Goal: Information Seeking & Learning: Learn about a topic

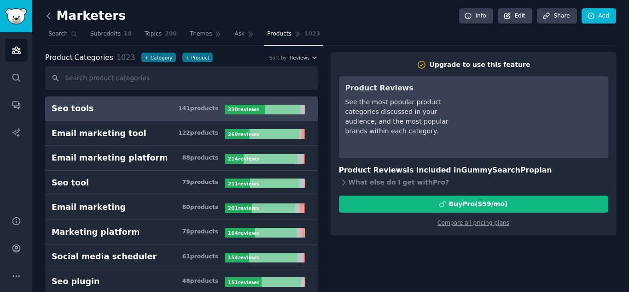
click at [49, 16] on icon at bounding box center [49, 16] width 10 height 10
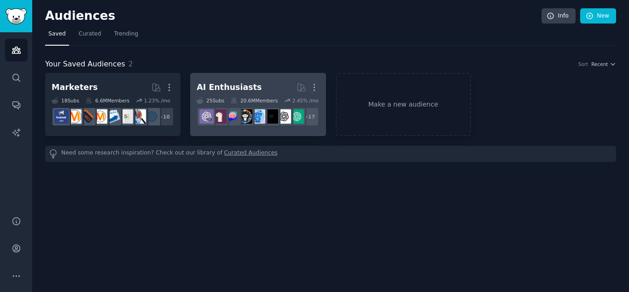
click at [218, 80] on h2 "AI Enthusiasts More" at bounding box center [258, 87] width 123 height 16
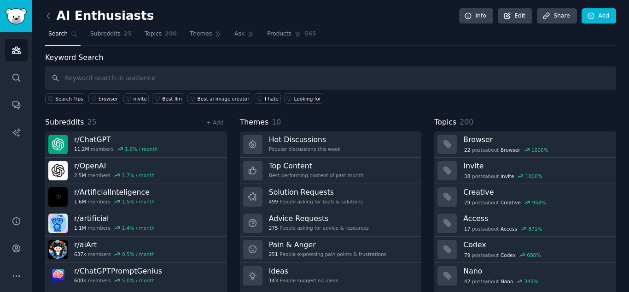
click at [262, 120] on span "Themes" at bounding box center [254, 123] width 29 height 12
click at [330, 114] on div "Keyword Search Search Tips browser invite Best llm Best ai image creator I hate…" at bounding box center [330, 178] width 571 height 253
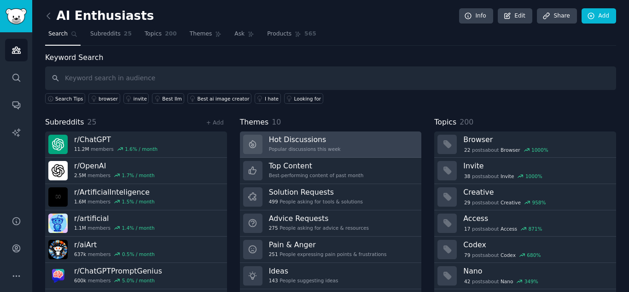
scroll to position [26, 0]
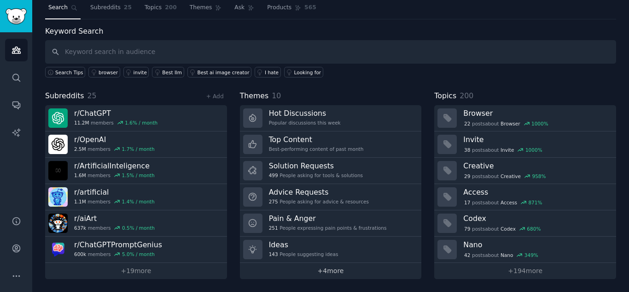
click at [326, 269] on link "+ 4 more" at bounding box center [331, 271] width 182 height 16
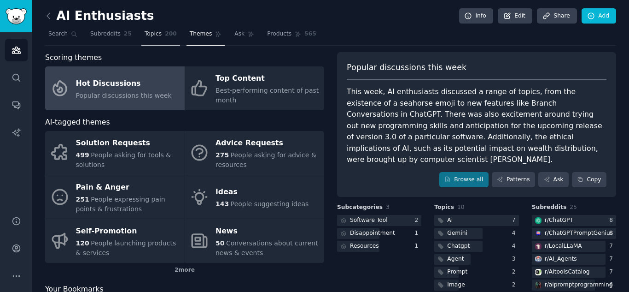
click at [154, 39] on link "Topics 200" at bounding box center [160, 36] width 39 height 19
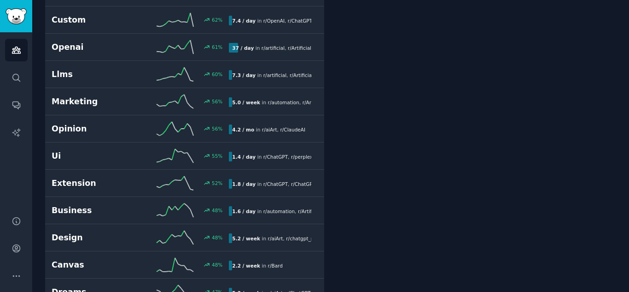
scroll to position [1106, 0]
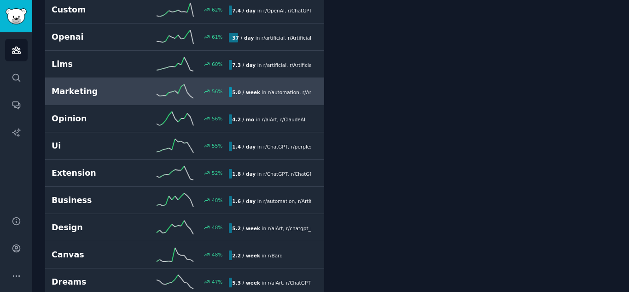
click at [105, 94] on h2 "Marketing" at bounding box center [96, 92] width 89 height 12
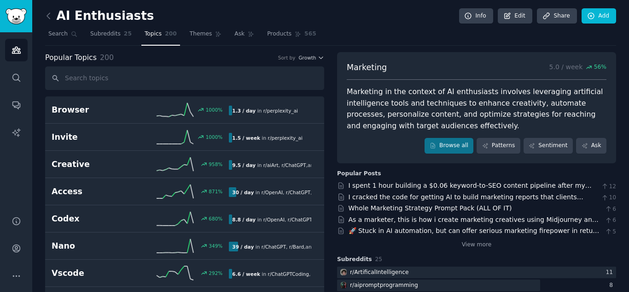
click at [389, 94] on div "Marketing in the context of AI enthusiasts involves leveraging artificial intel…" at bounding box center [477, 108] width 260 height 45
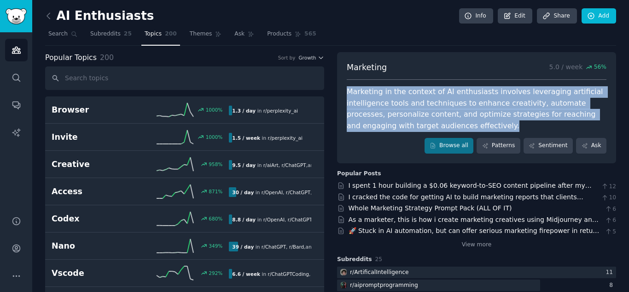
click at [389, 94] on div "Marketing in the context of AI enthusiasts involves leveraging artificial intel…" at bounding box center [477, 108] width 260 height 45
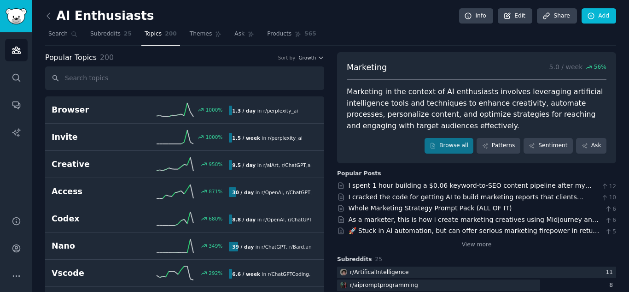
click at [381, 164] on div "Marketing 5.0 / week 56 % Marketing in the context of AI enthusiasts involves l…" at bounding box center [476, 204] width 279 height 305
click at [50, 12] on icon at bounding box center [49, 16] width 10 height 10
